Goal: Information Seeking & Learning: Compare options

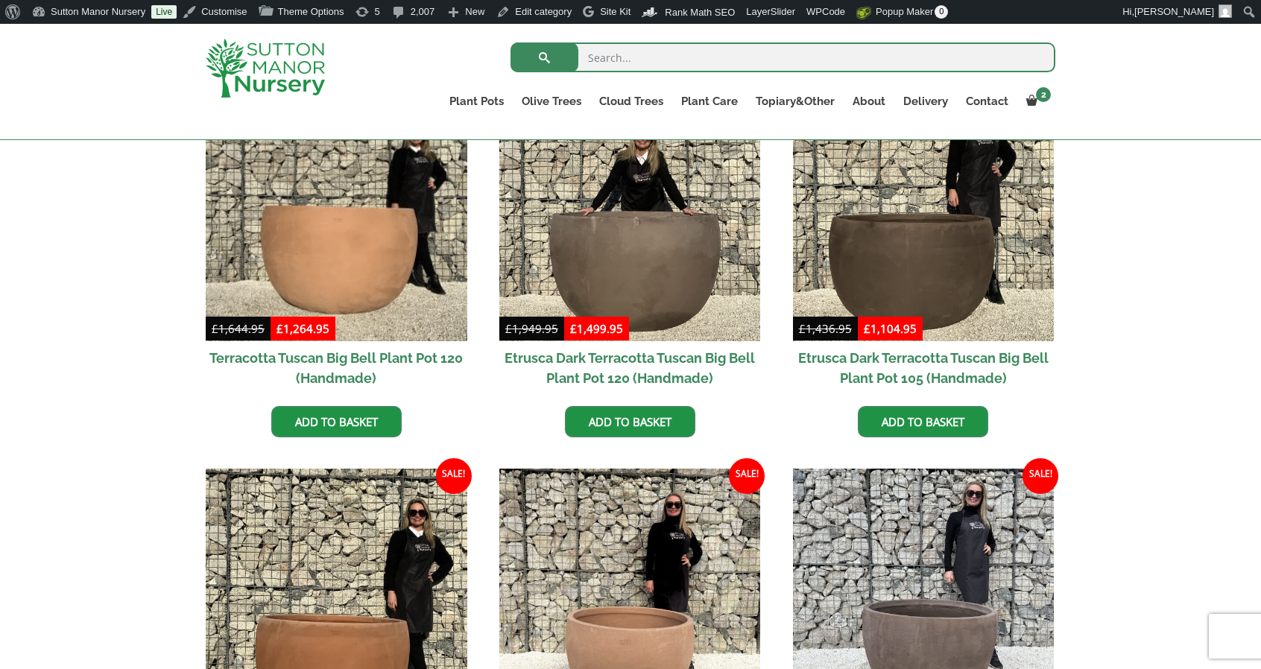
drag, startPoint x: 0, startPoint y: 0, endPoint x: 234, endPoint y: 48, distance: 239.0
click at [234, 48] on img at bounding box center [265, 68] width 119 height 59
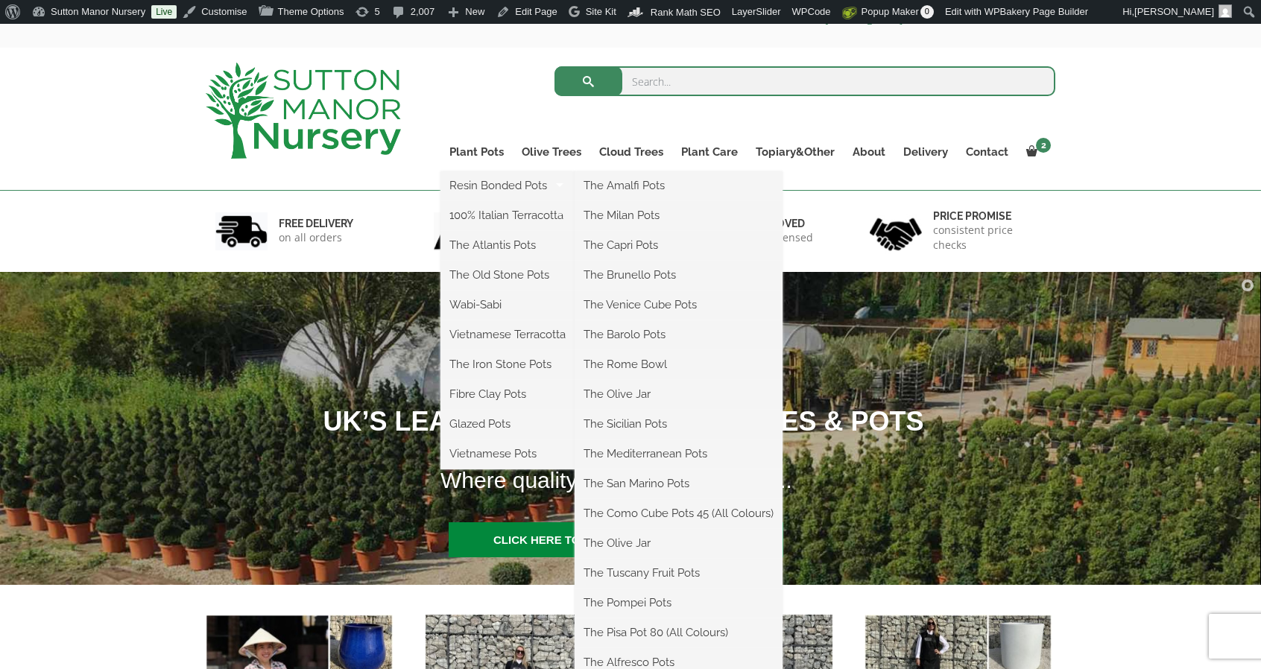
scroll to position [75, 0]
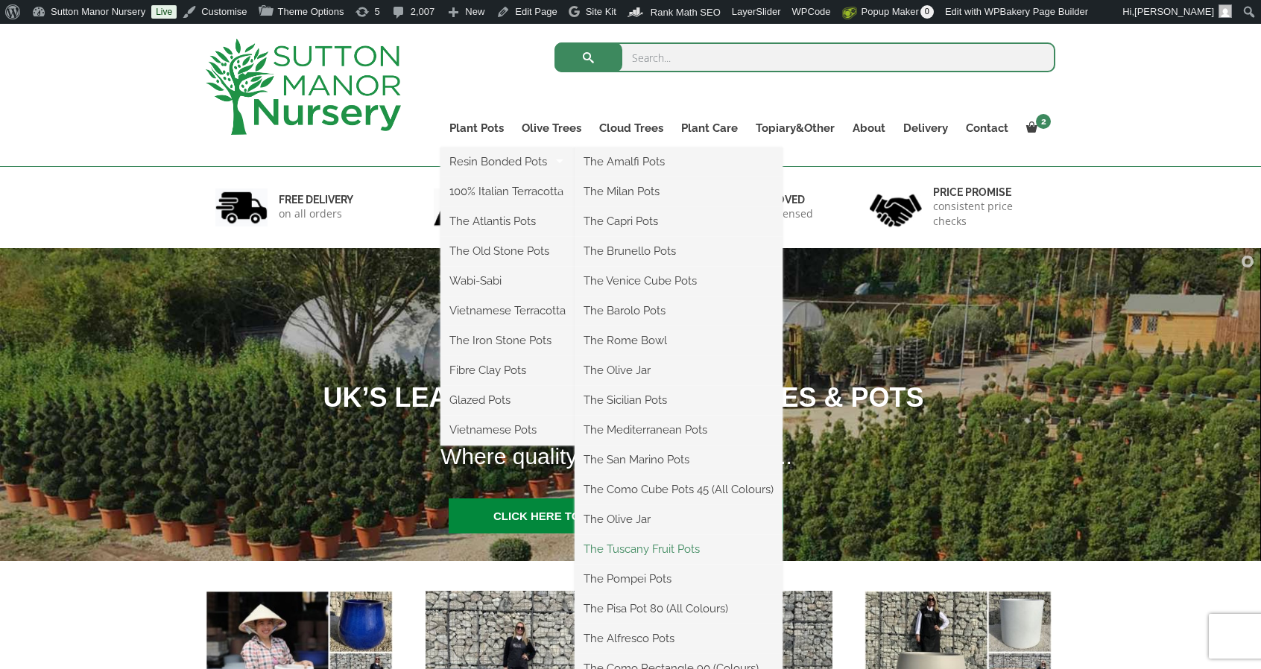
click at [674, 549] on link "The Tuscany Fruit Pots" at bounding box center [679, 549] width 208 height 22
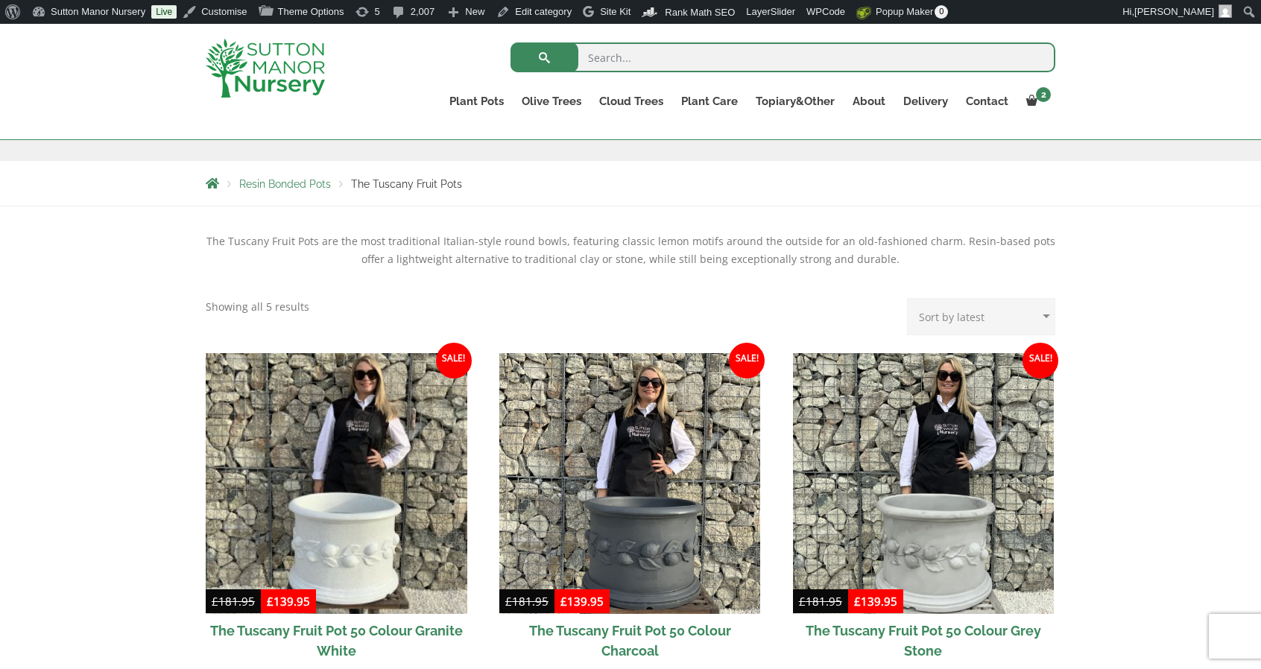
scroll to position [447, 0]
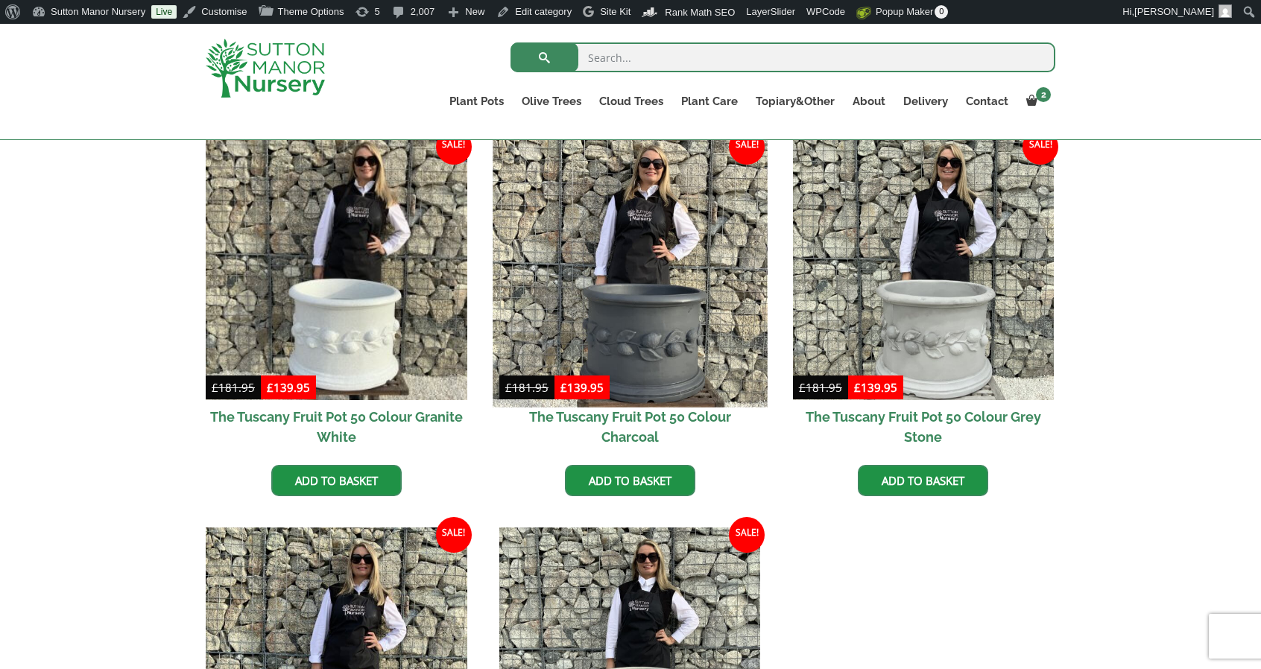
click at [627, 256] on img at bounding box center [630, 270] width 274 height 274
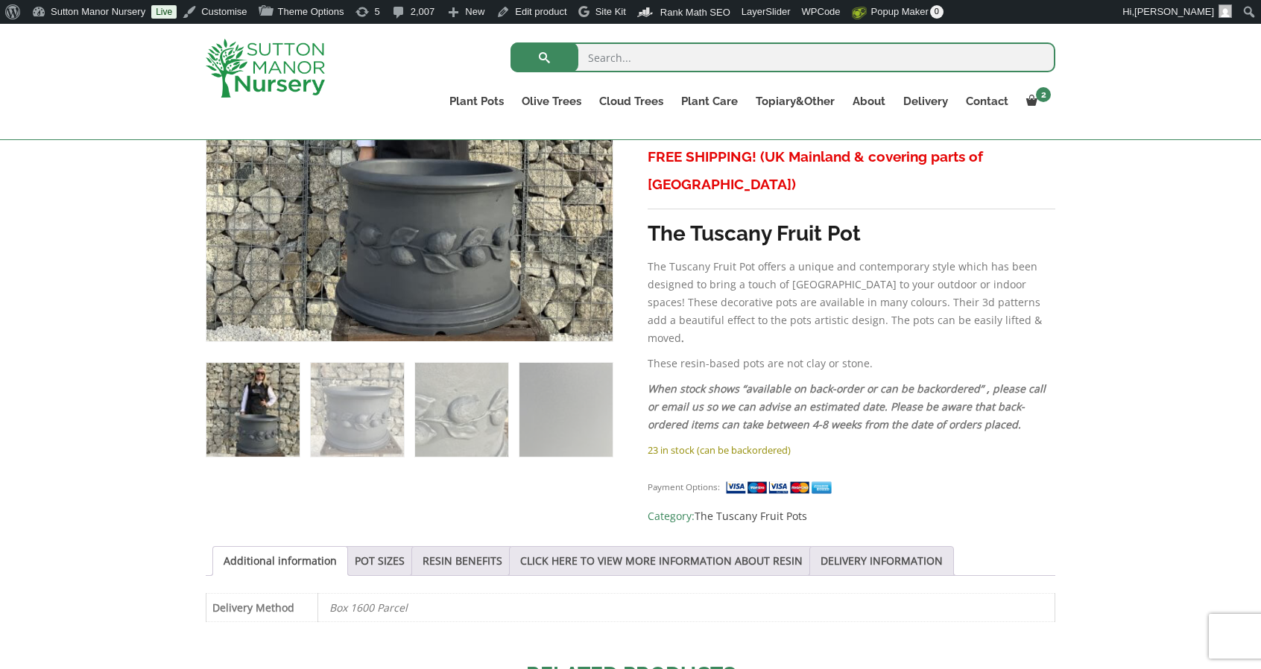
scroll to position [522, 0]
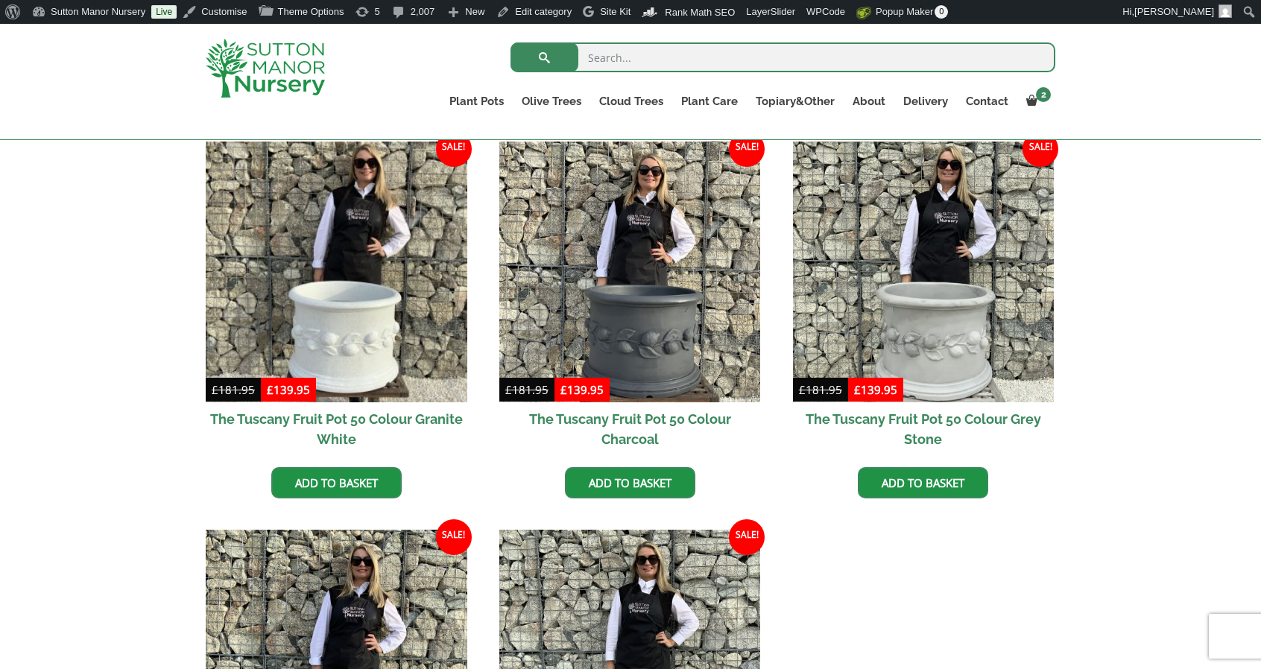
scroll to position [370, 0]
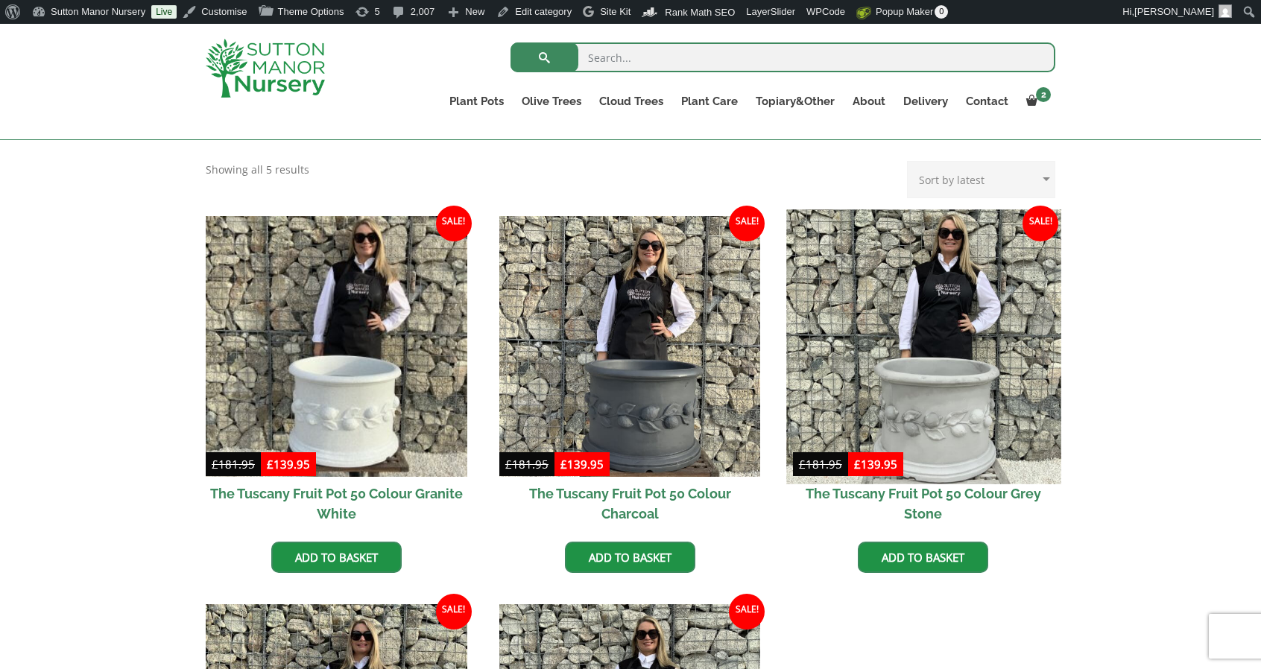
click at [817, 350] on img at bounding box center [923, 346] width 274 height 274
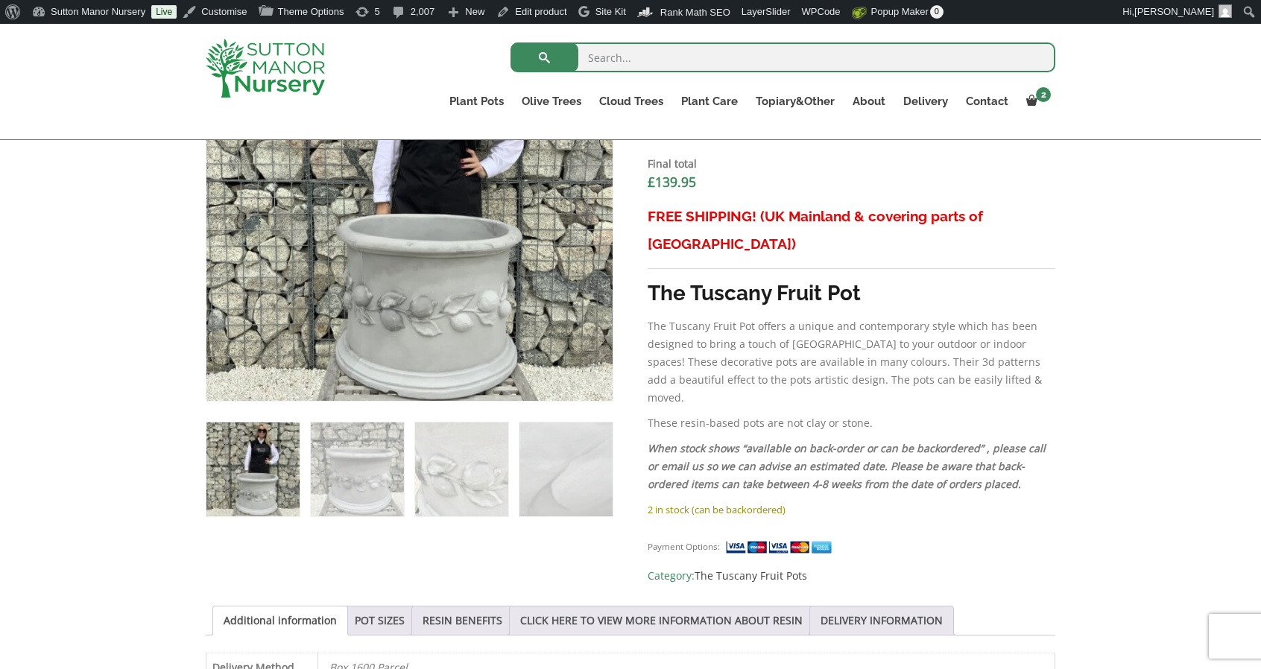
scroll to position [671, 0]
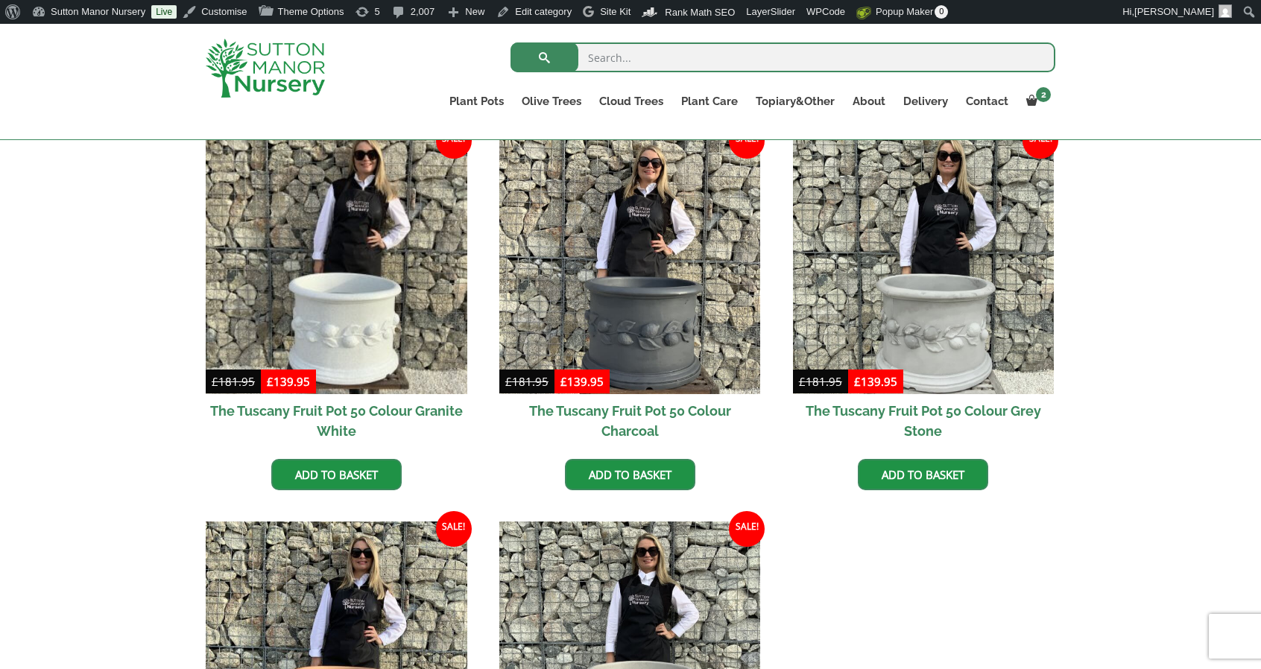
scroll to position [370, 0]
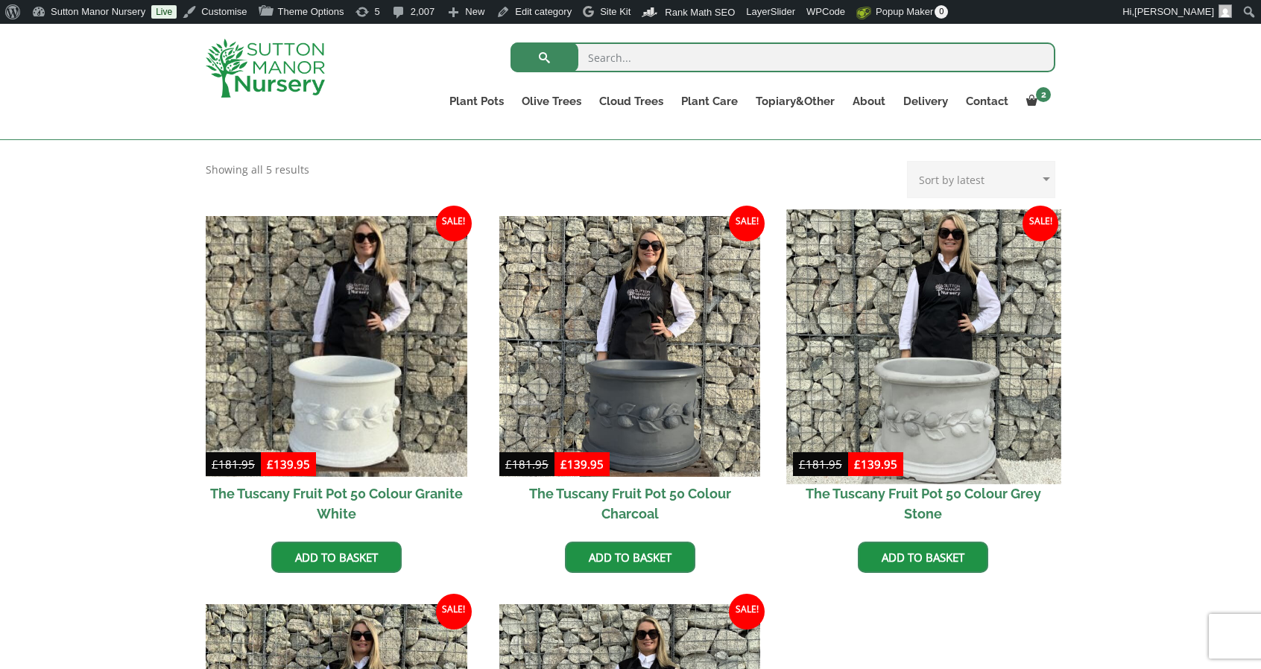
click at [839, 372] on img at bounding box center [923, 346] width 274 height 274
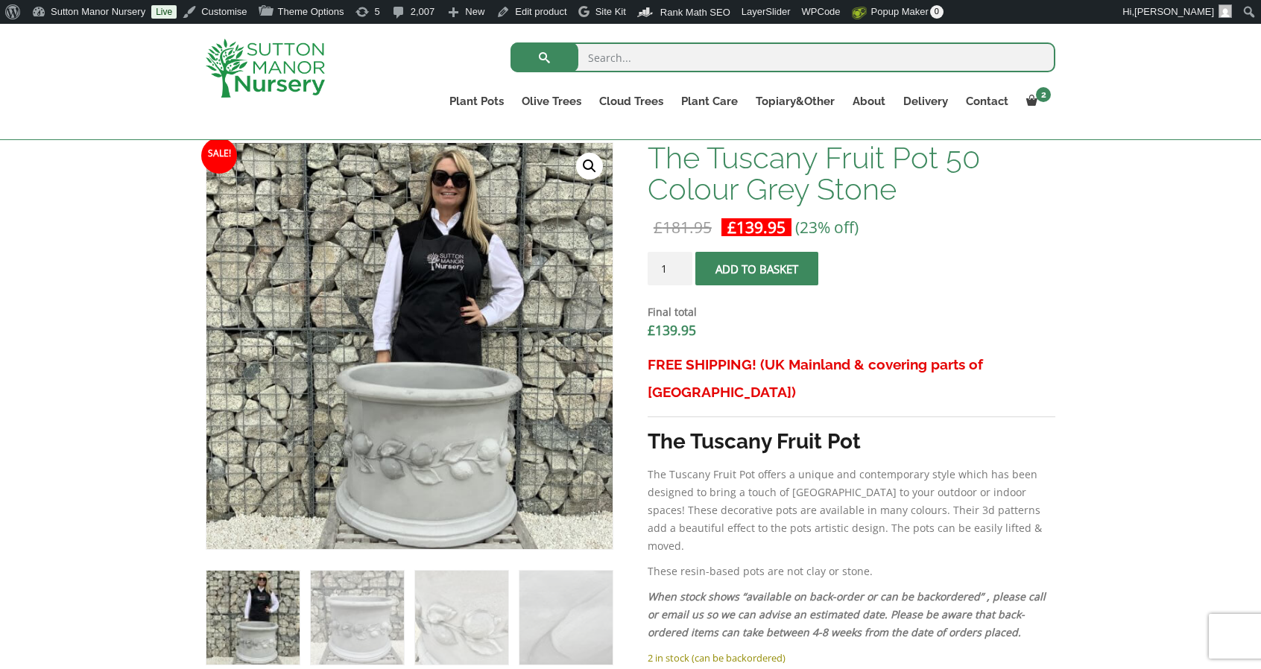
scroll to position [596, 0]
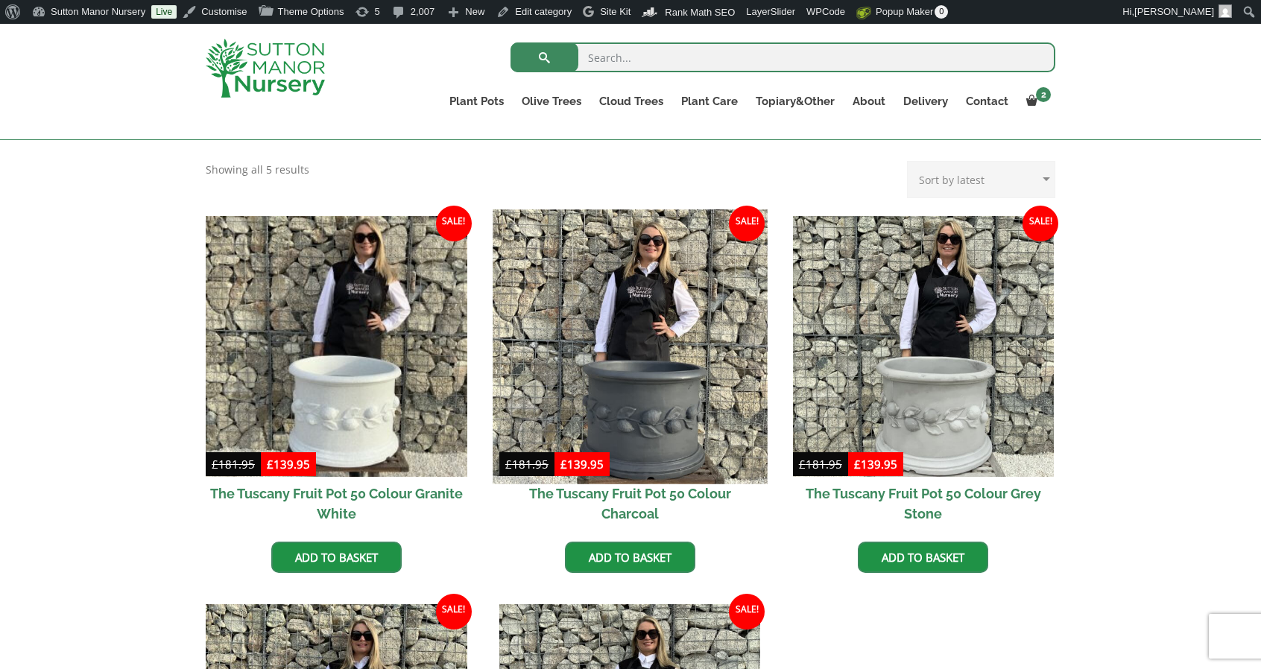
click at [632, 367] on img at bounding box center [630, 346] width 274 height 274
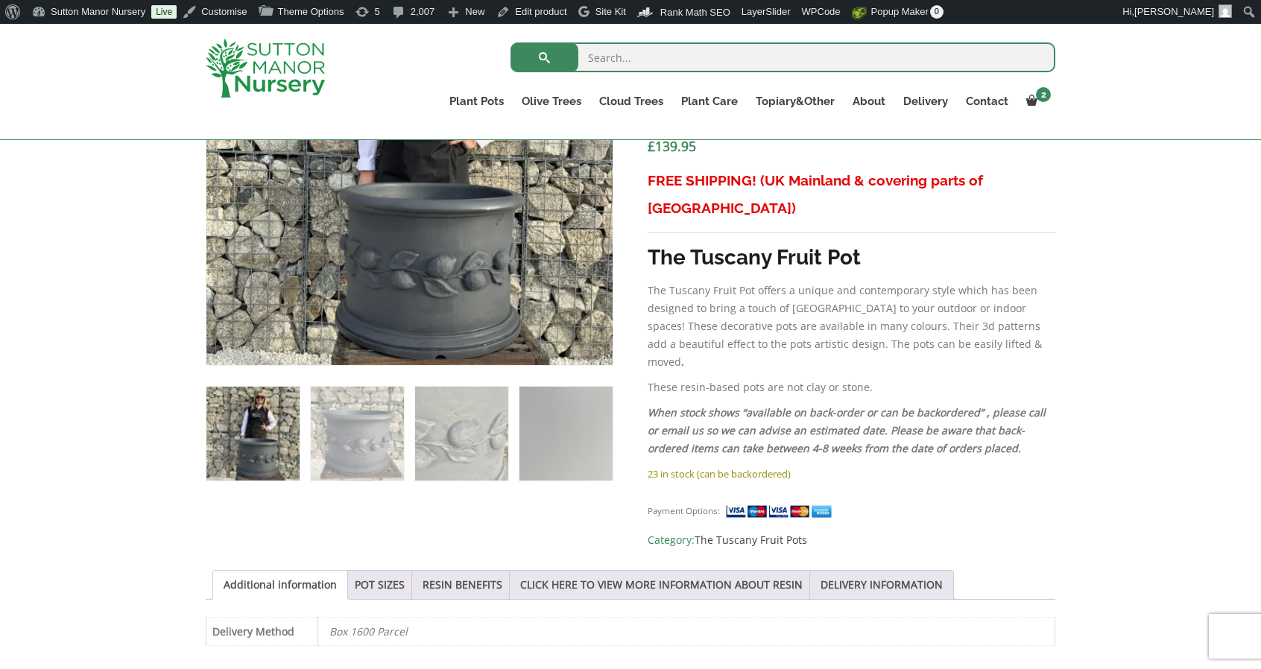
scroll to position [671, 0]
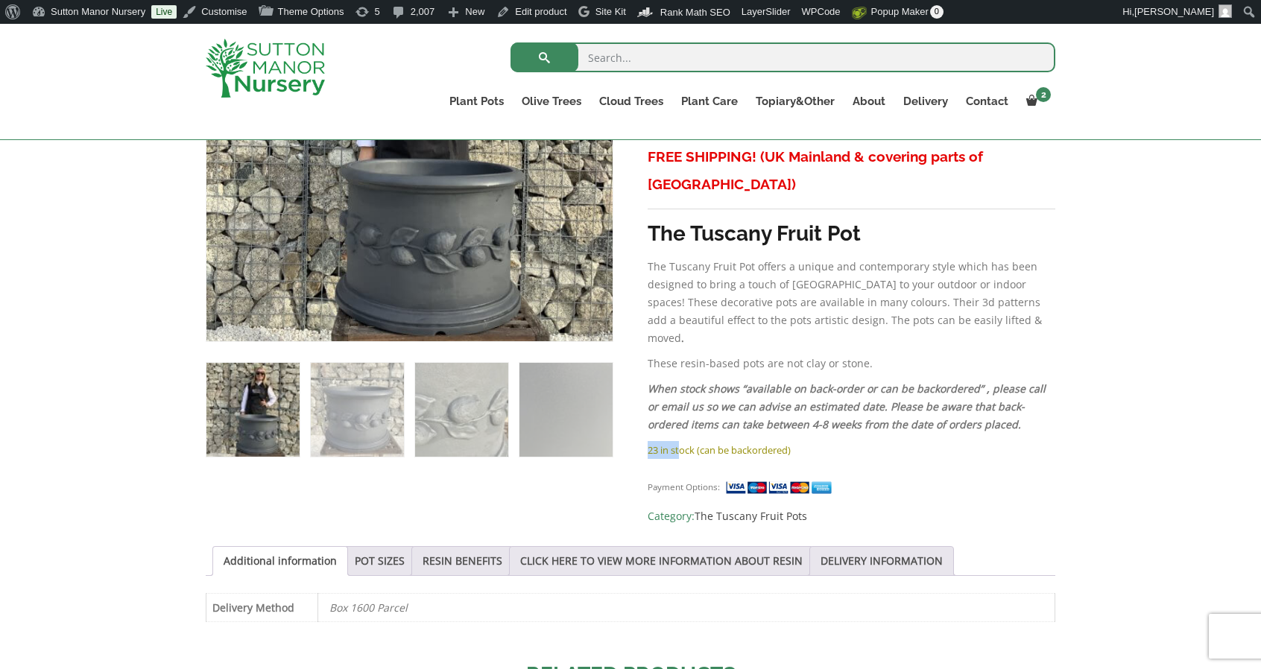
drag, startPoint x: 648, startPoint y: 408, endPoint x: 678, endPoint y: 394, distance: 32.7
click at [678, 441] on p "23 in stock (can be backordered)" at bounding box center [852, 450] width 408 height 18
click at [653, 467] on div "Payment Options: Category: The Tuscany Fruit Pots" at bounding box center [852, 496] width 408 height 59
click at [249, 75] on img at bounding box center [265, 68] width 119 height 59
